Goal: Information Seeking & Learning: Learn about a topic

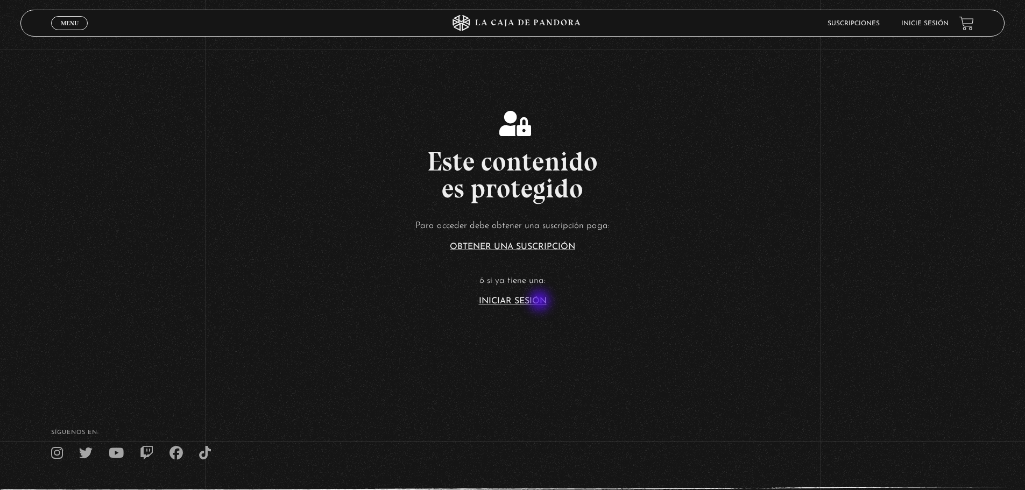
click at [541, 302] on link "Iniciar Sesión" at bounding box center [513, 301] width 68 height 9
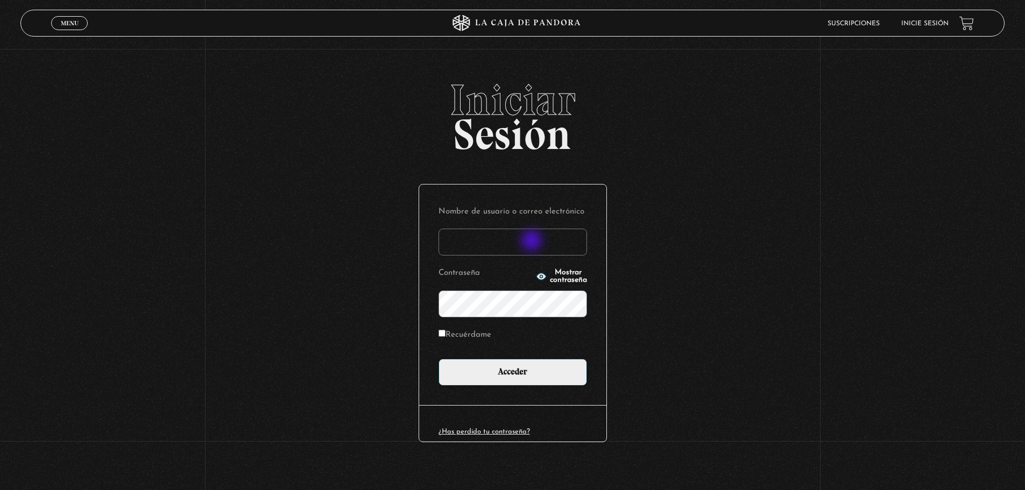
click at [532, 242] on input "Nombre de usuario o correo electrónico" at bounding box center [512, 242] width 148 height 27
type input "bonichepablo@gmail.com"
click at [438, 359] on input "Acceder" at bounding box center [512, 372] width 148 height 27
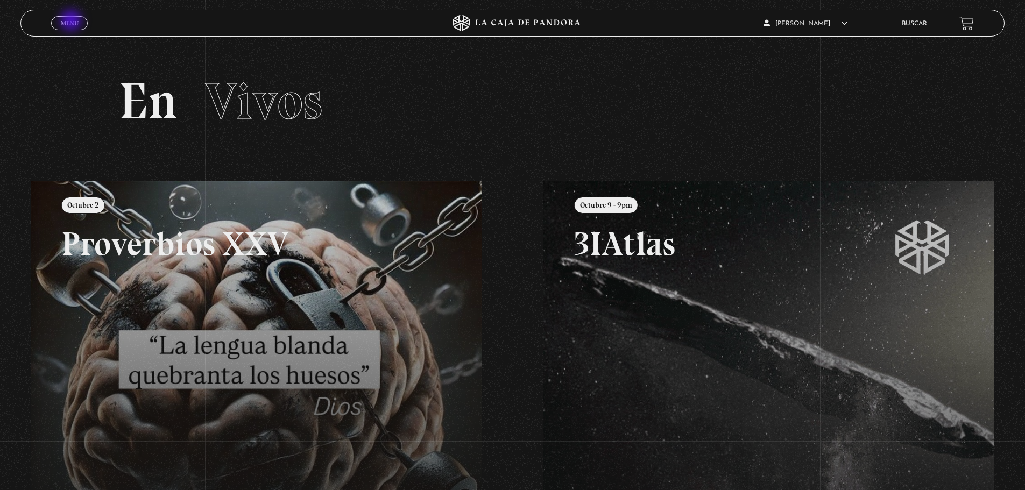
click at [72, 22] on span "Menu" at bounding box center [70, 23] width 18 height 6
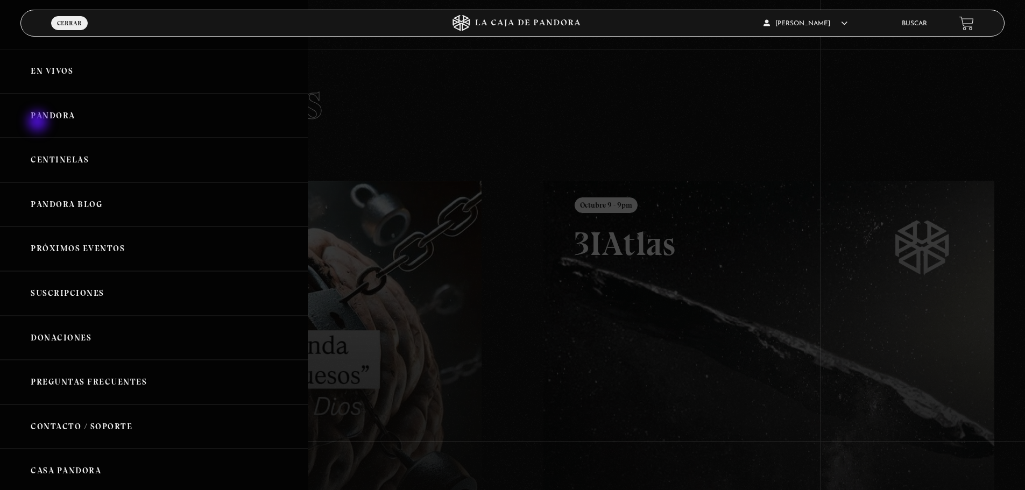
click at [39, 123] on link "Pandora" at bounding box center [154, 116] width 308 height 45
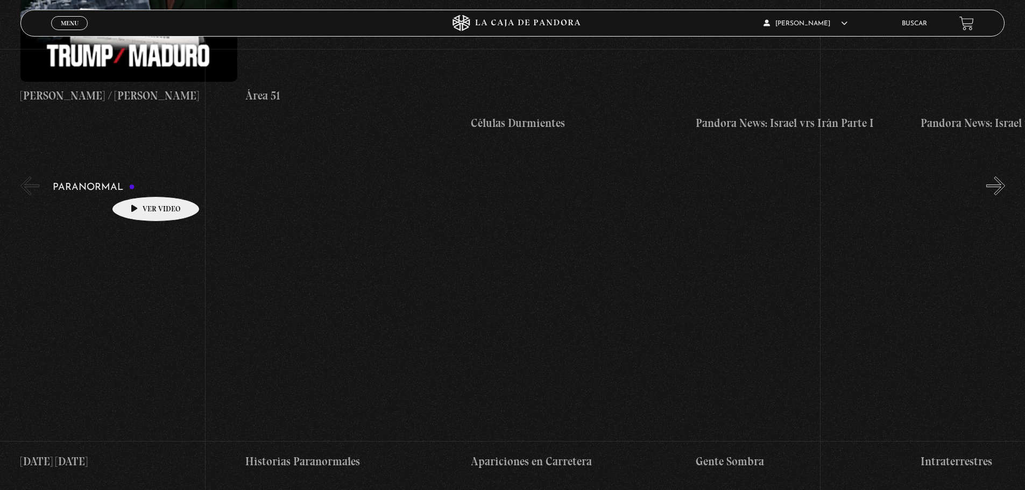
scroll to position [269, 0]
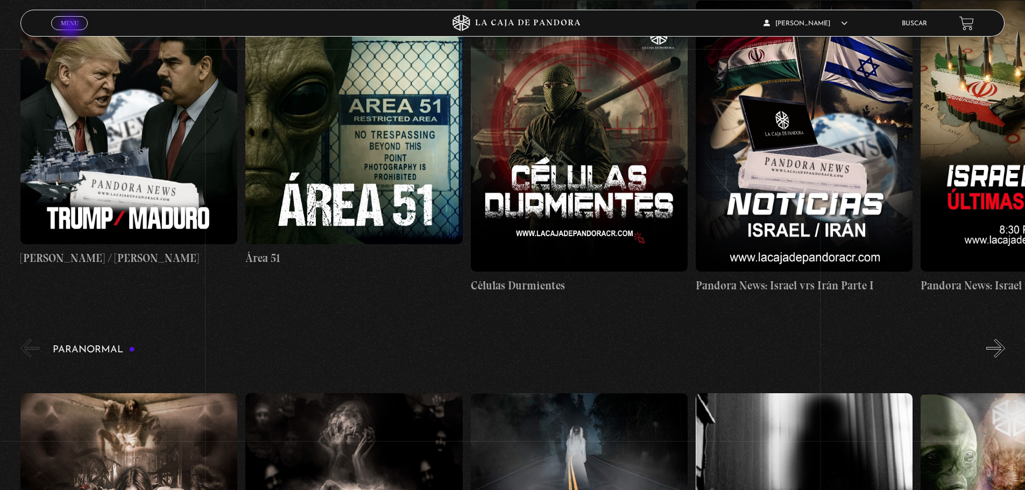
click at [72, 28] on link "Menu Cerrar" at bounding box center [69, 23] width 37 height 14
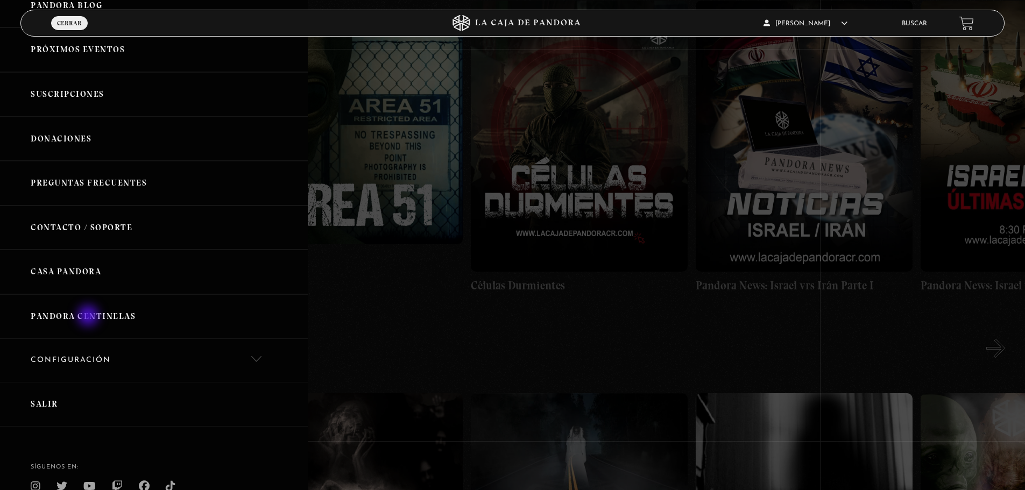
scroll to position [215, 0]
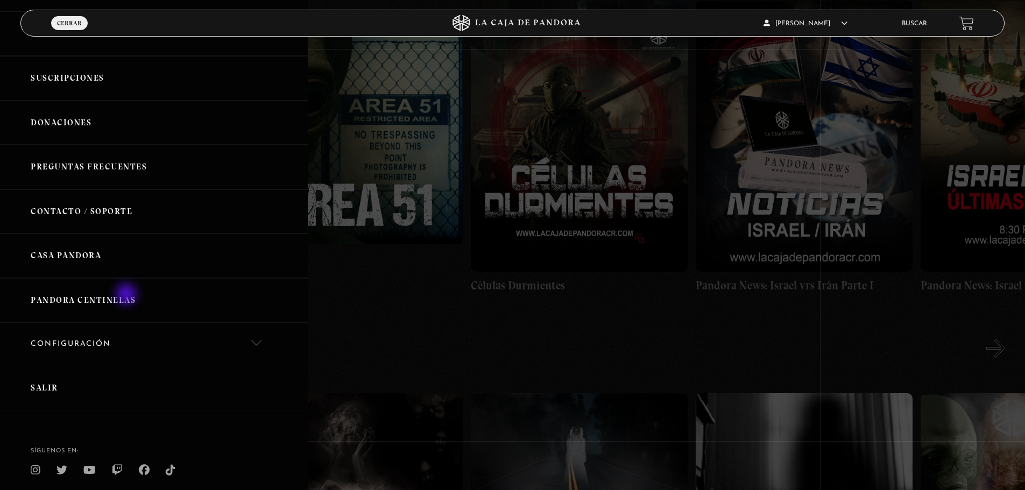
click at [127, 295] on link "Pandora Centinelas" at bounding box center [154, 300] width 308 height 45
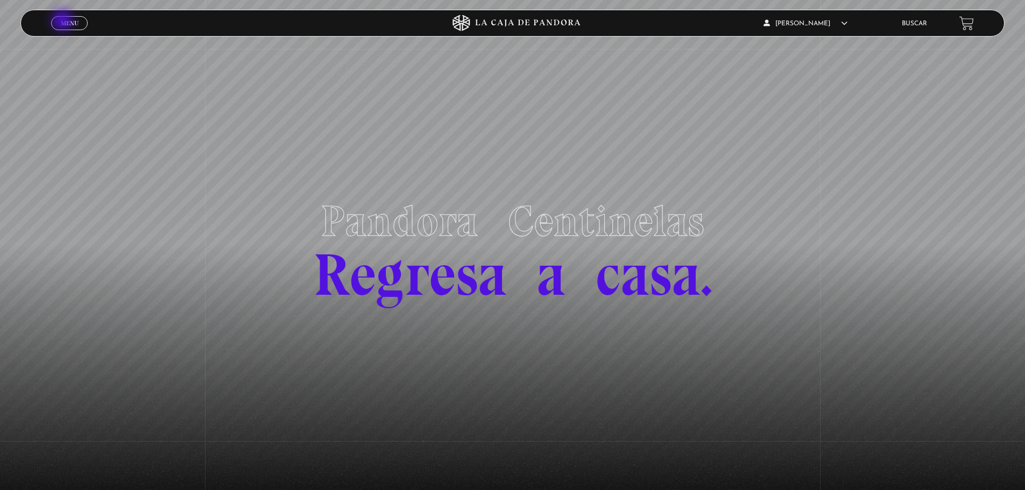
click at [63, 22] on span "Menu" at bounding box center [70, 23] width 18 height 6
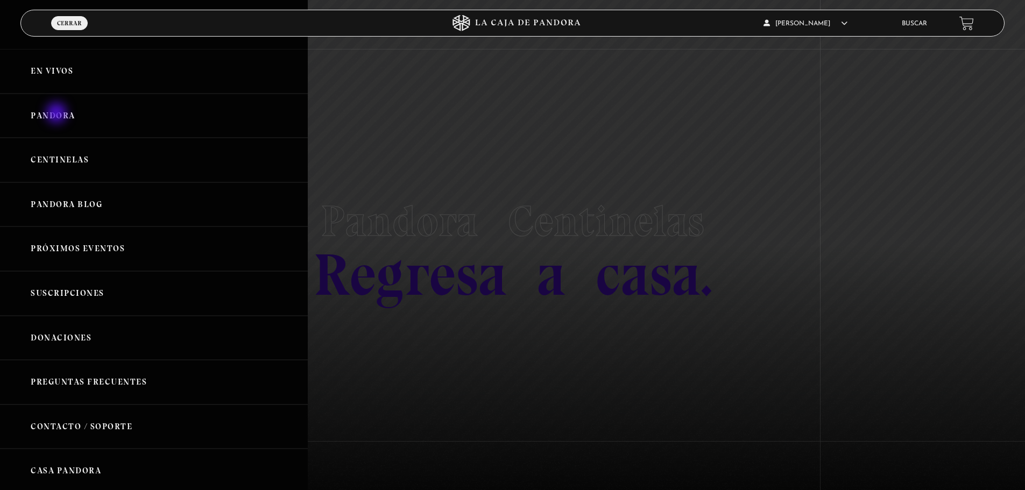
click at [58, 114] on link "Pandora" at bounding box center [154, 116] width 308 height 45
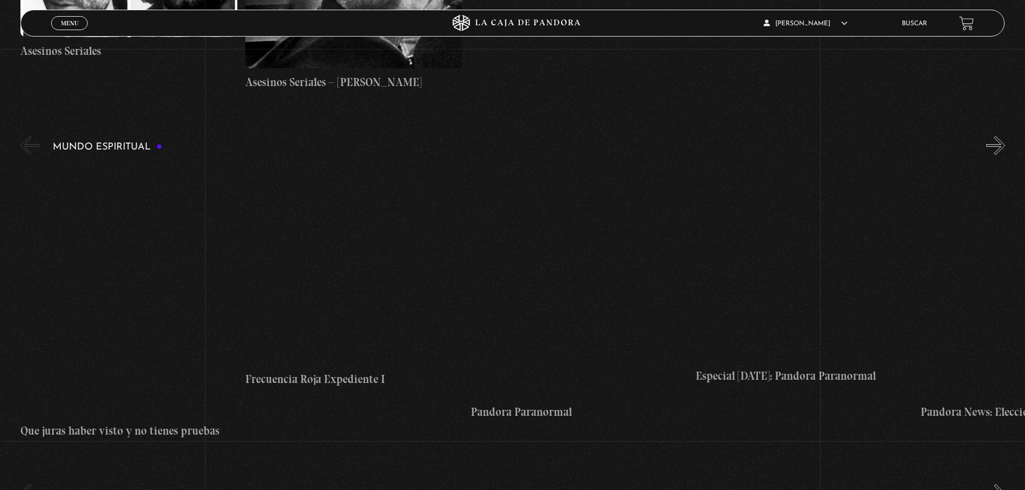
scroll to position [3711, 0]
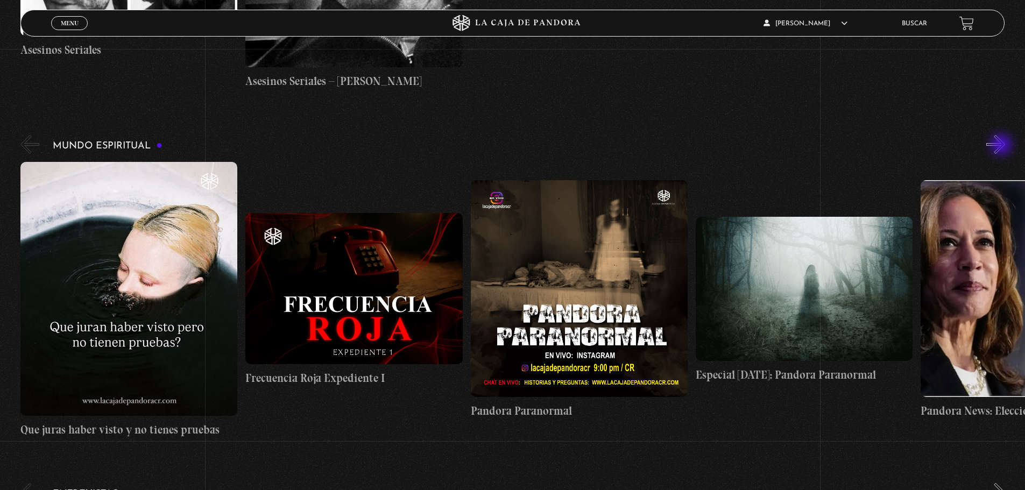
click at [1002, 146] on button "»" at bounding box center [995, 144] width 19 height 19
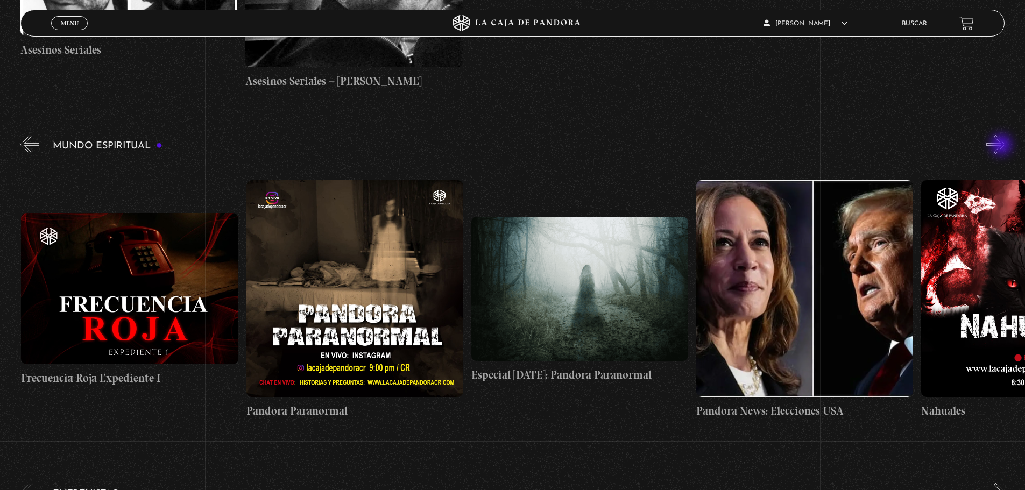
click at [1002, 146] on button "»" at bounding box center [995, 144] width 19 height 19
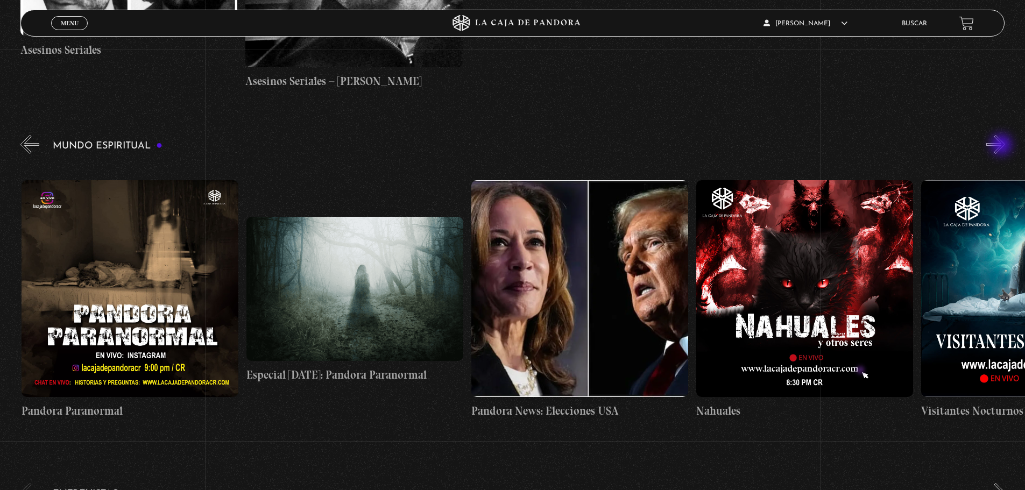
click at [1002, 146] on button "»" at bounding box center [995, 144] width 19 height 19
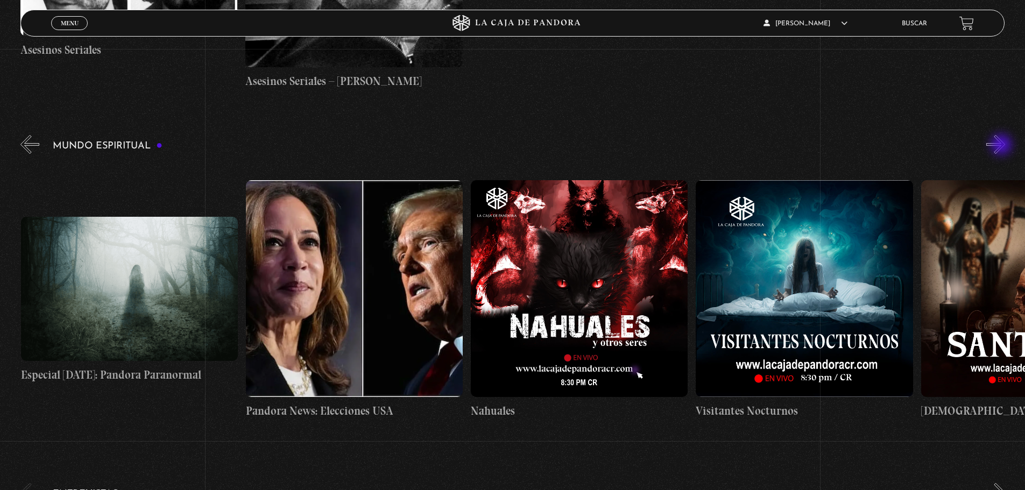
click at [1002, 146] on button "»" at bounding box center [995, 144] width 19 height 19
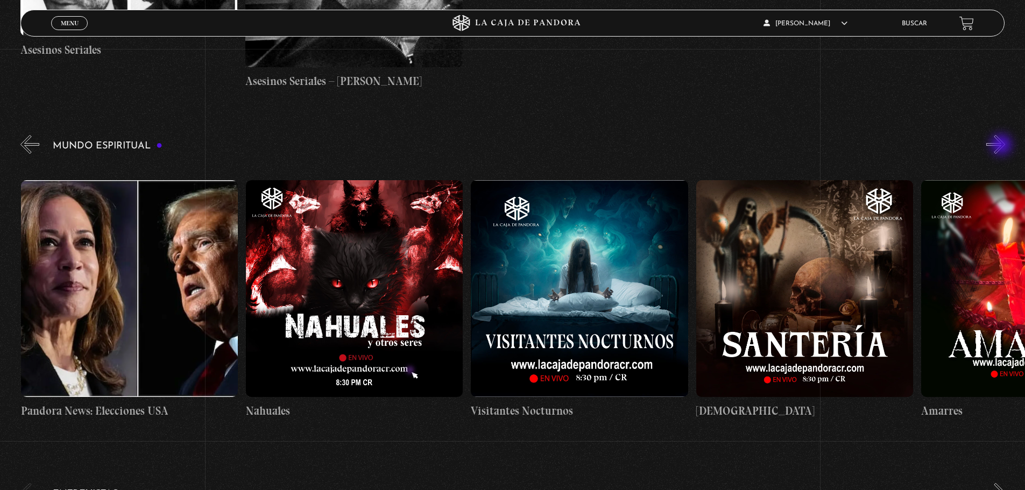
click at [1002, 146] on button "»" at bounding box center [995, 144] width 19 height 19
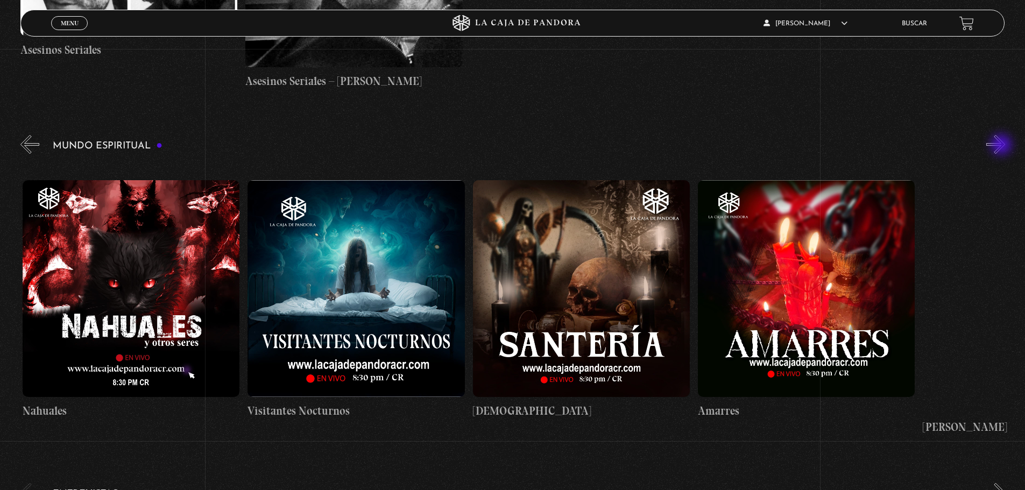
click at [1002, 146] on button "»" at bounding box center [995, 144] width 19 height 19
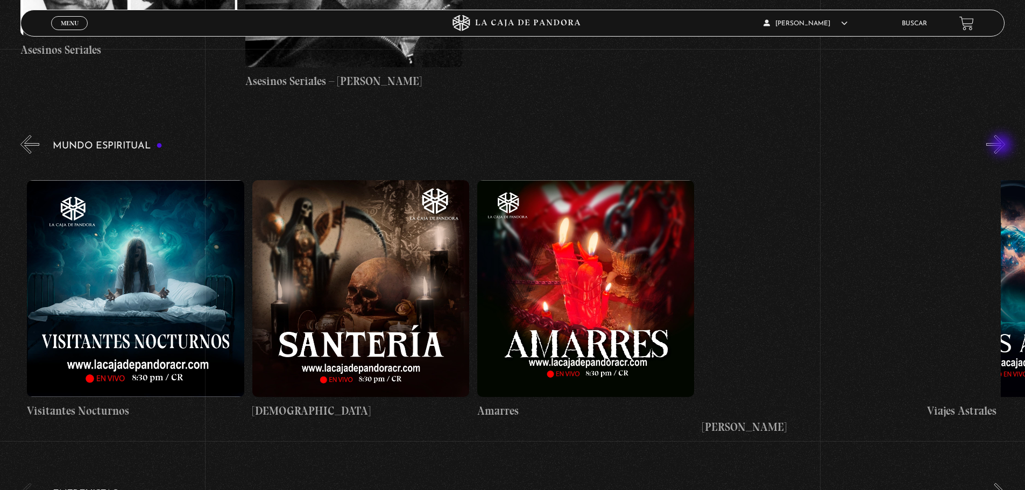
click at [1002, 146] on button "»" at bounding box center [995, 144] width 19 height 19
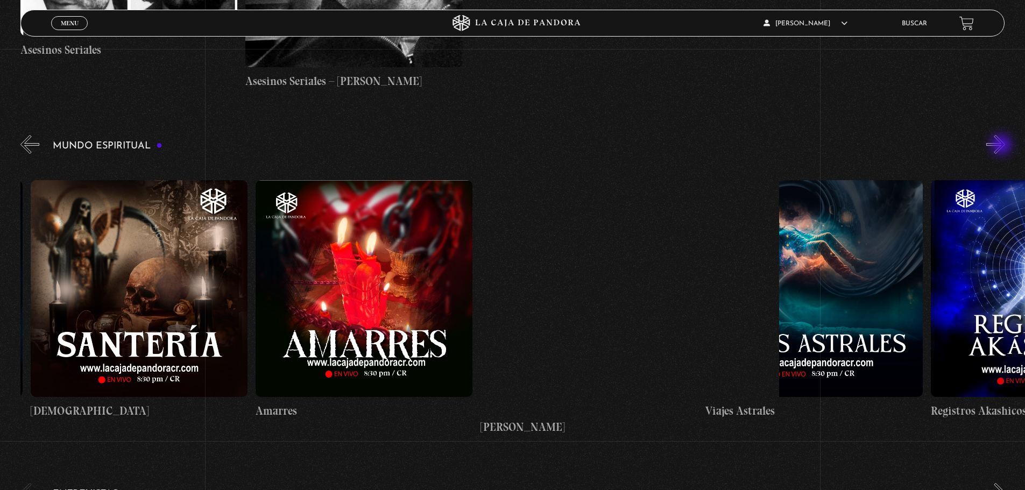
click at [1002, 146] on button "»" at bounding box center [995, 144] width 19 height 19
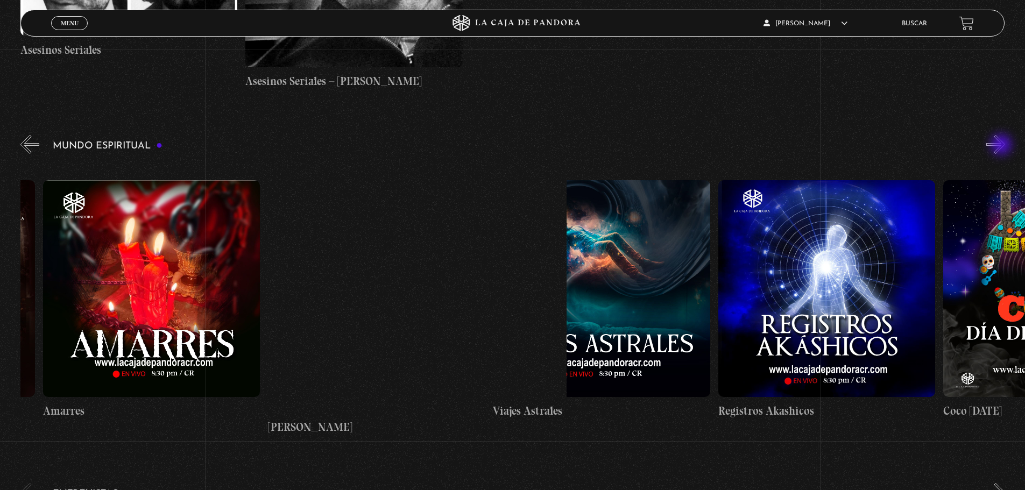
click at [1002, 146] on button "»" at bounding box center [995, 144] width 19 height 19
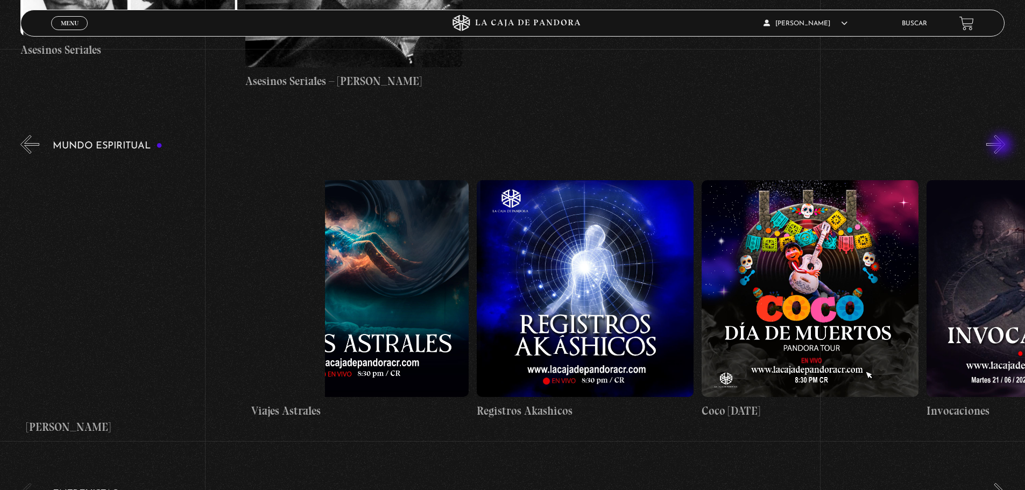
click at [1002, 146] on button "»" at bounding box center [995, 144] width 19 height 19
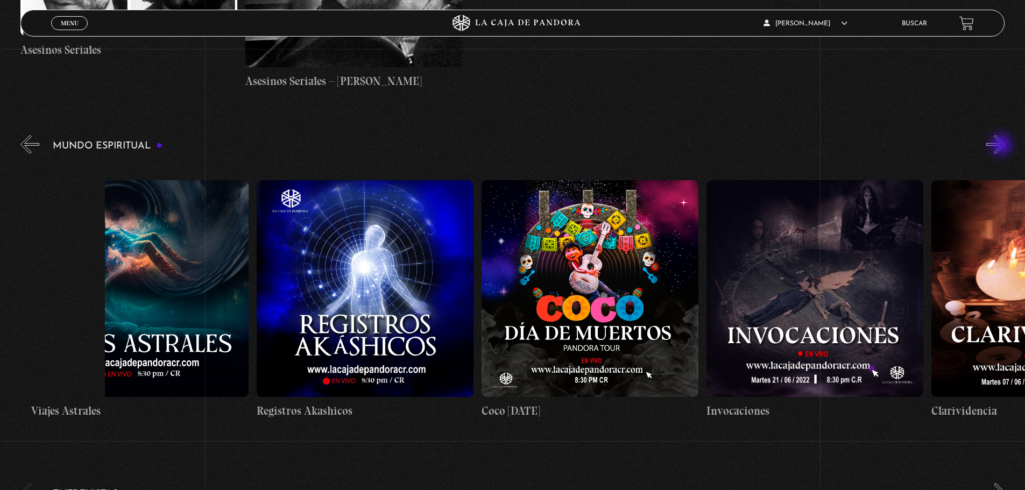
click at [1002, 146] on button "»" at bounding box center [995, 144] width 19 height 19
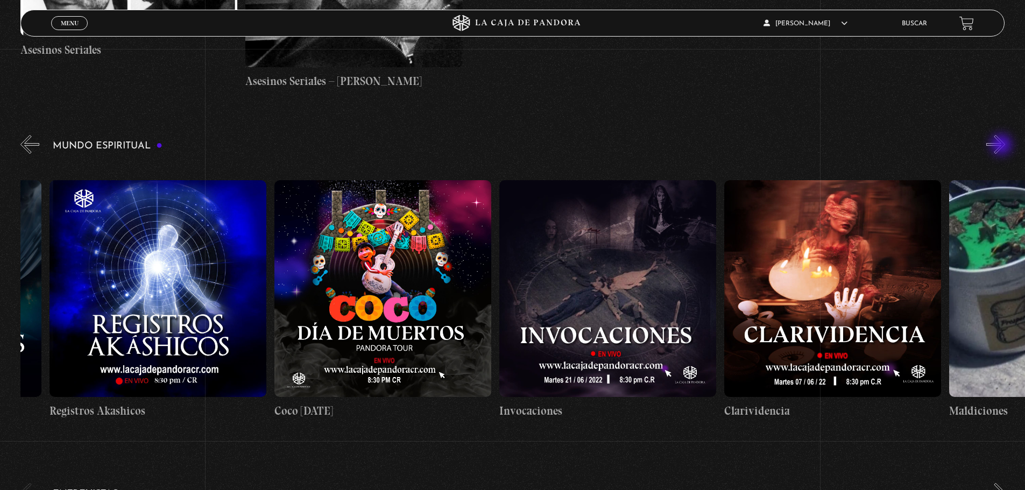
click at [1002, 146] on button "»" at bounding box center [995, 144] width 19 height 19
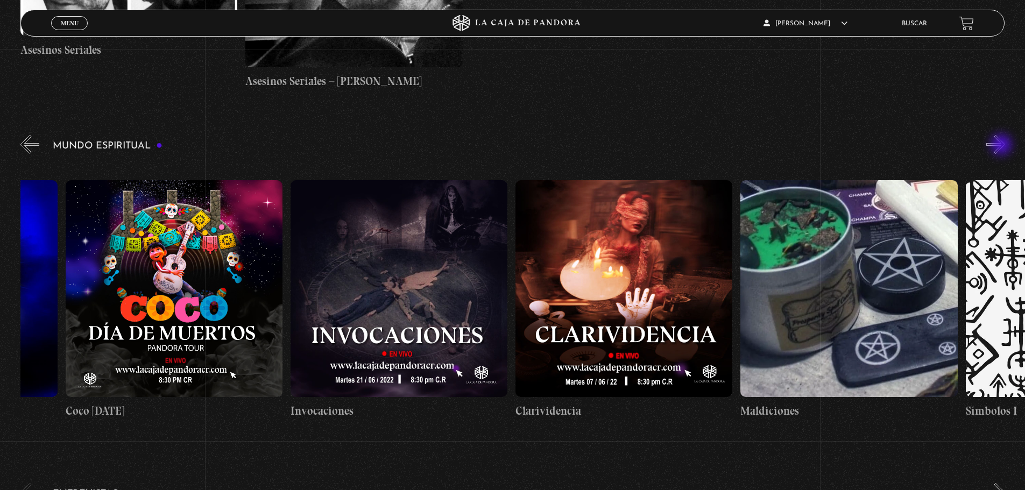
click at [1002, 146] on button "»" at bounding box center [995, 144] width 19 height 19
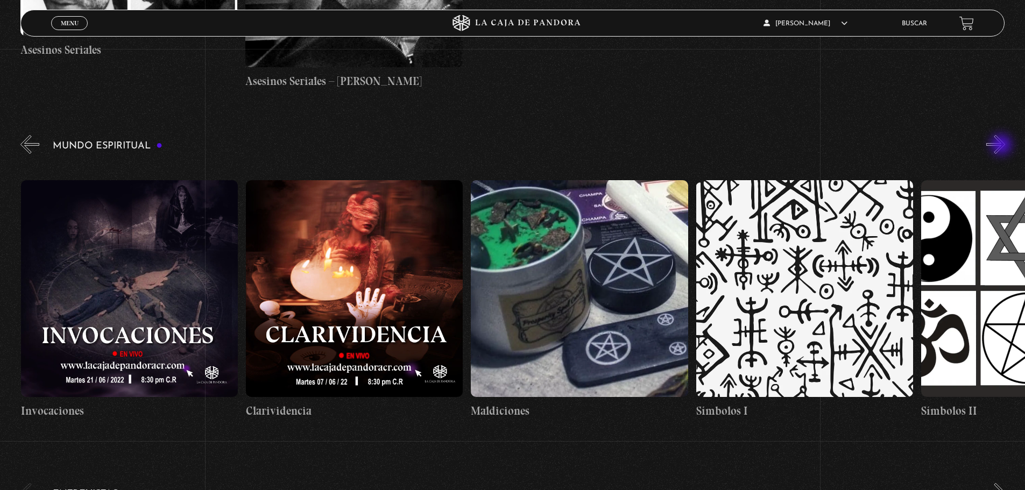
click at [1002, 146] on button "»" at bounding box center [995, 144] width 19 height 19
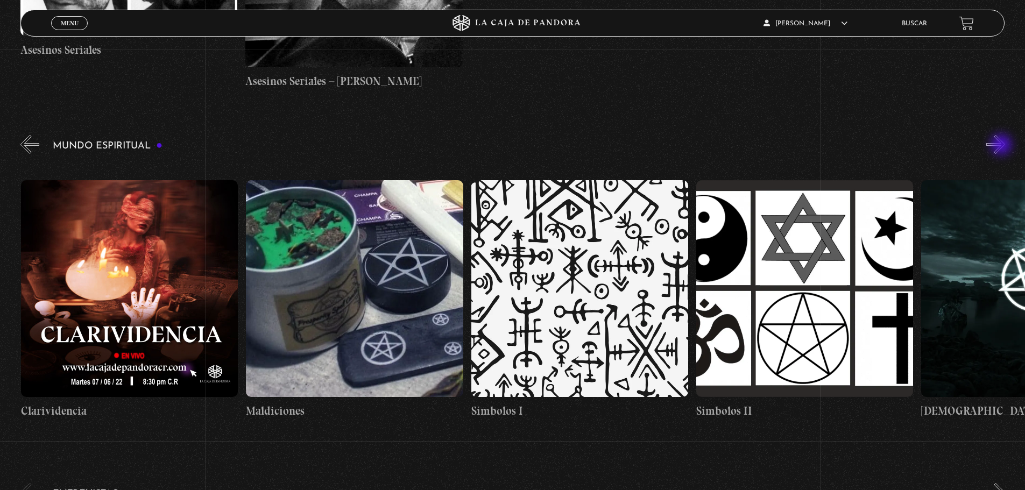
click at [1002, 146] on button "»" at bounding box center [995, 144] width 19 height 19
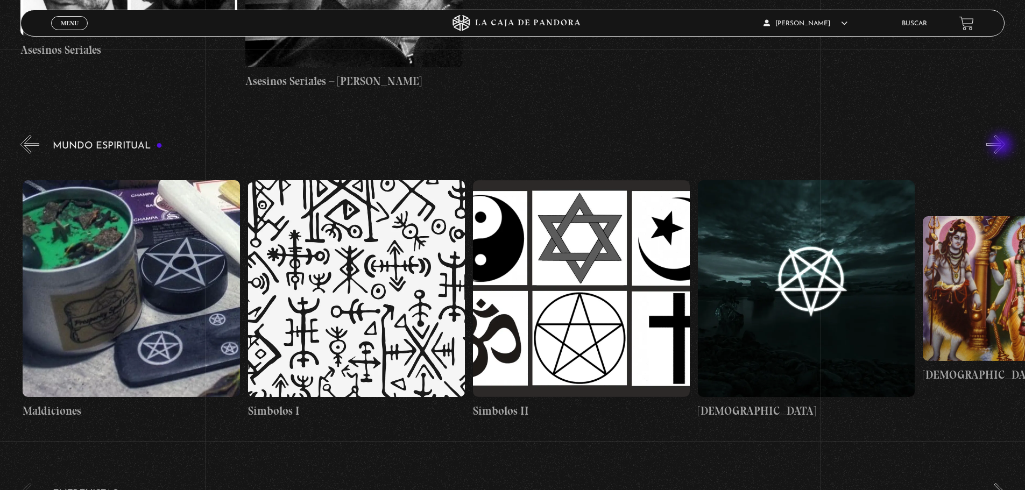
click at [1002, 146] on button "»" at bounding box center [995, 144] width 19 height 19
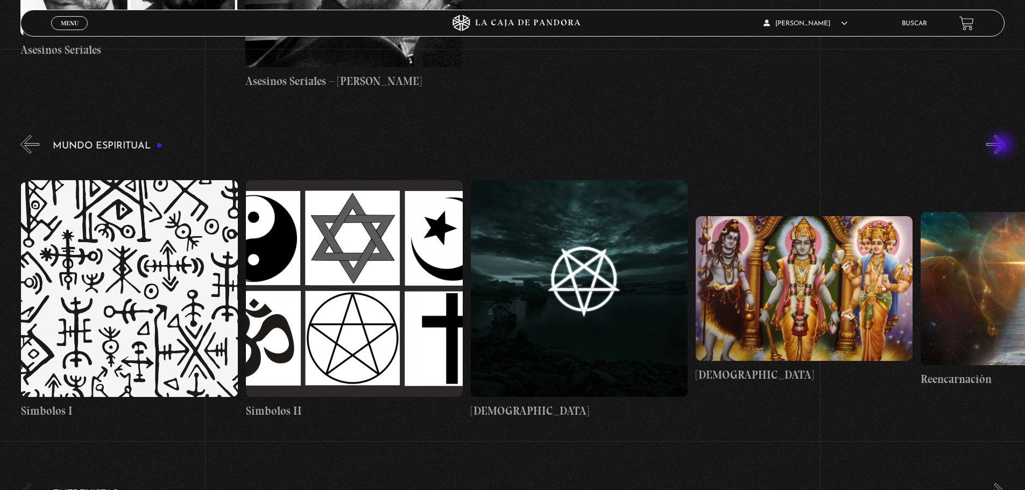
click at [1002, 146] on button "»" at bounding box center [995, 144] width 19 height 19
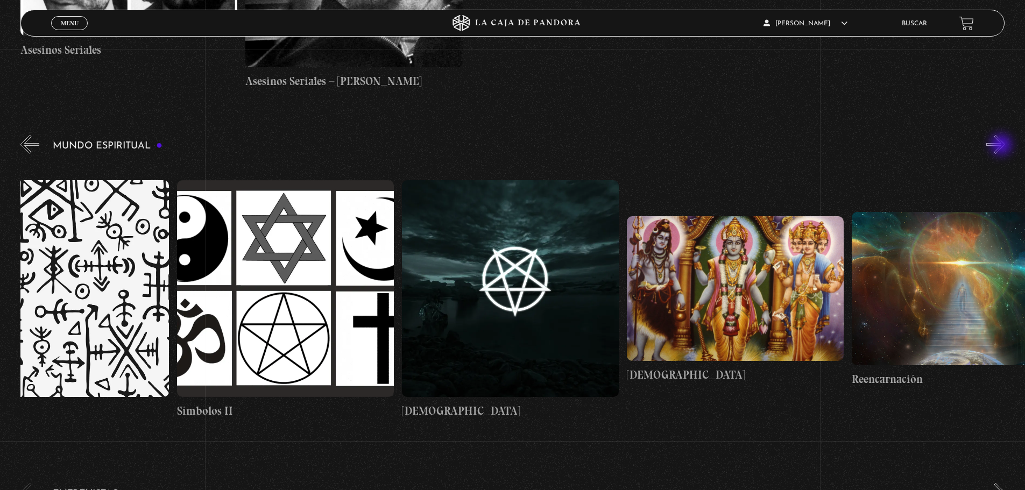
scroll to position [0, 3712]
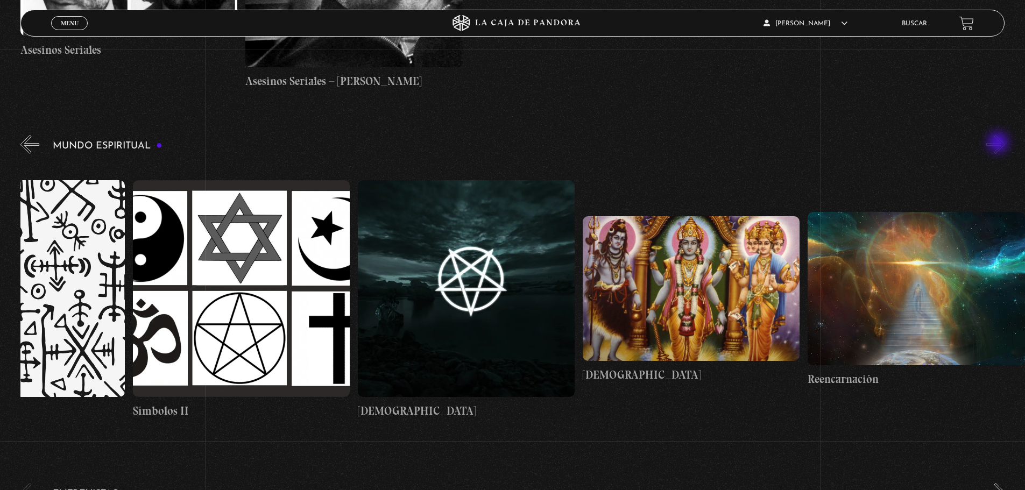
click at [999, 144] on button "»" at bounding box center [995, 144] width 19 height 19
click at [678, 273] on figure at bounding box center [691, 288] width 217 height 145
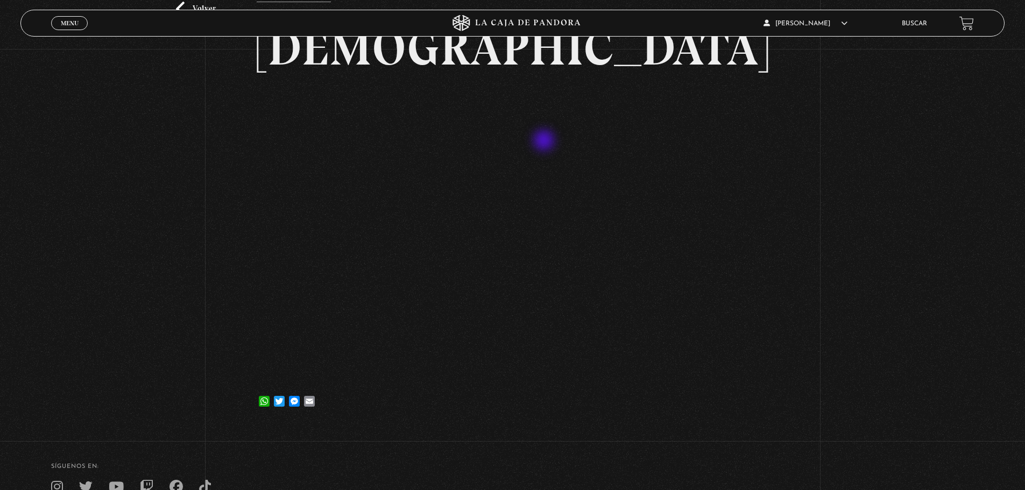
scroll to position [108, 0]
